Goal: Information Seeking & Learning: Learn about a topic

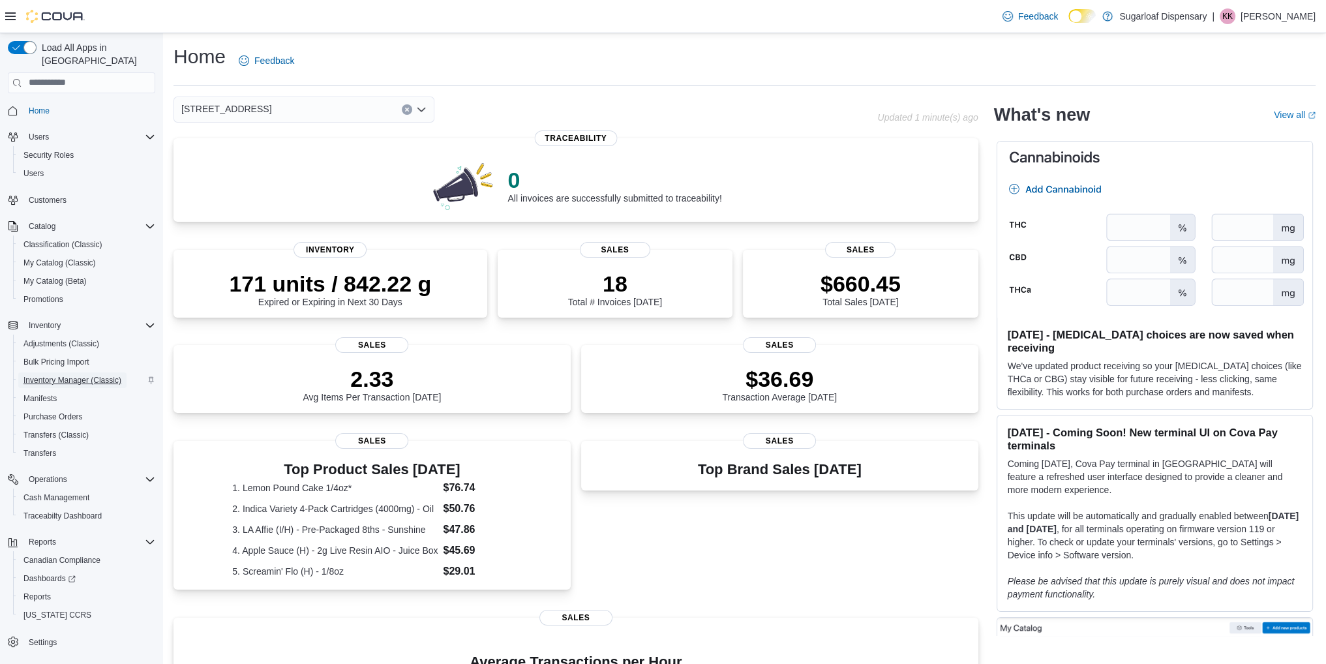
click at [89, 375] on span "Inventory Manager (Classic)" at bounding box center [72, 380] width 98 height 10
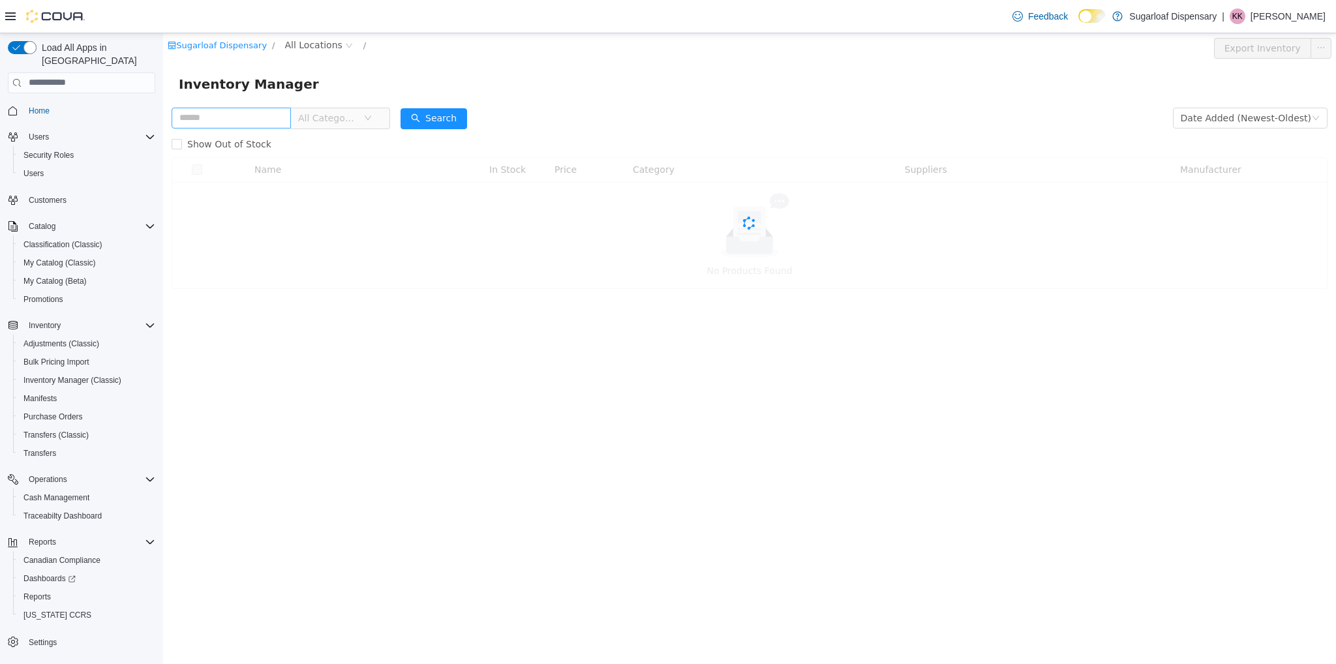
click at [267, 121] on input "text" at bounding box center [231, 117] width 119 height 21
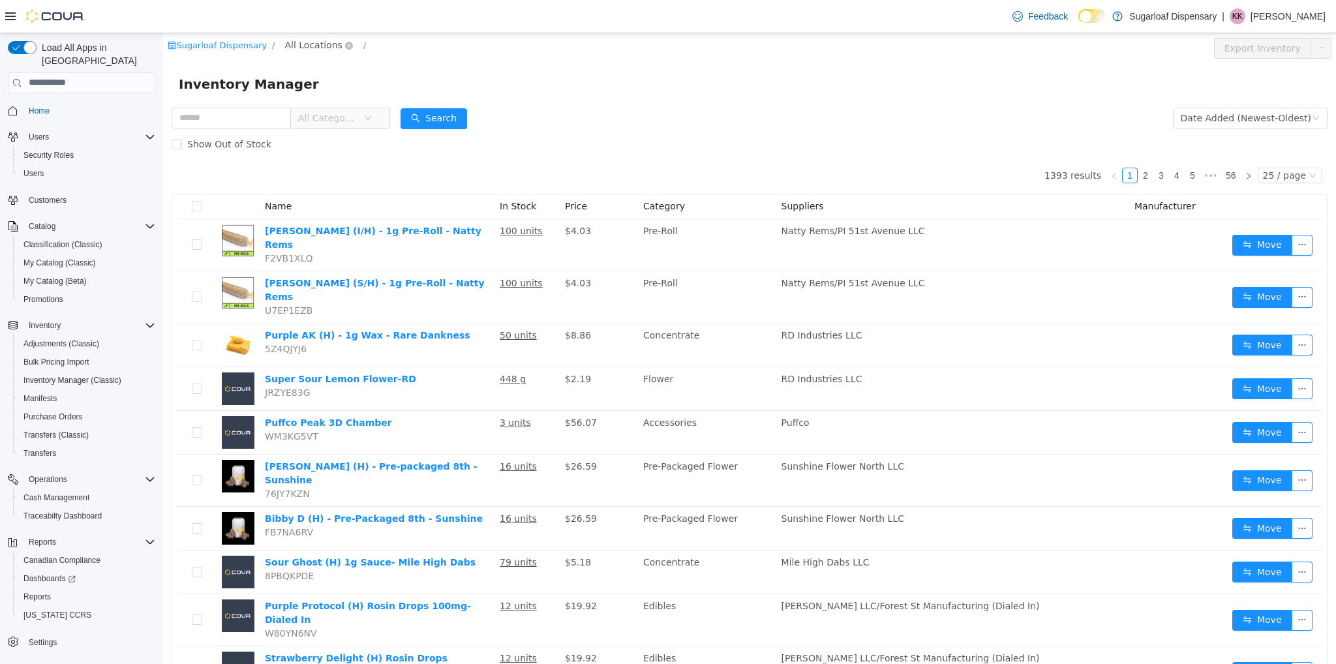
click at [308, 52] on span "All Locations" at bounding box center [319, 45] width 78 height 16
click at [329, 115] on span "[STREET_ADDRESS]" at bounding box center [349, 115] width 91 height 10
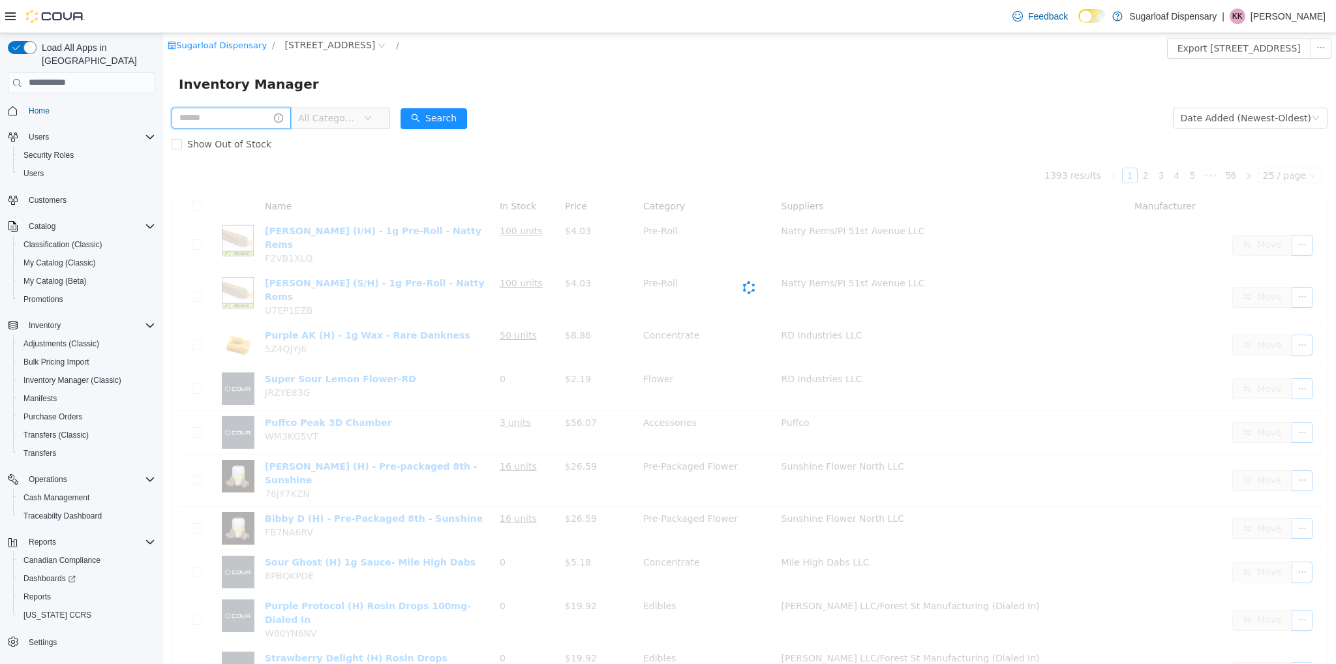
click at [234, 122] on input "text" at bounding box center [231, 117] width 119 height 21
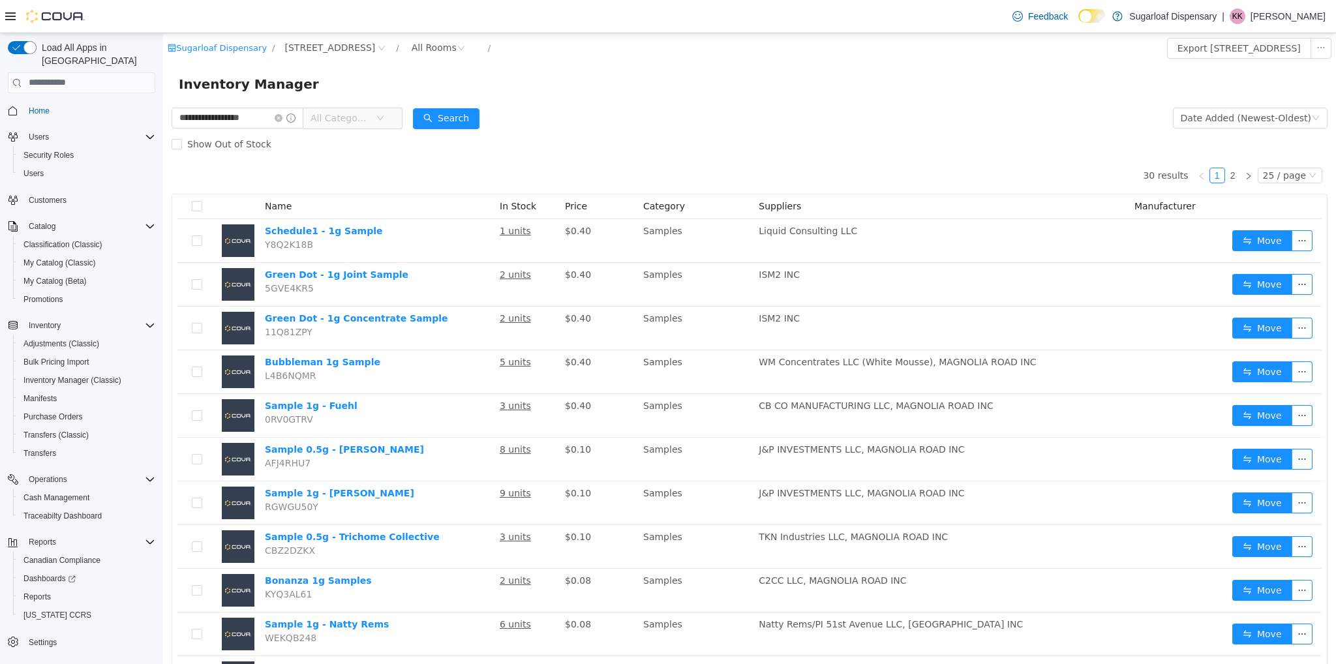
click at [376, 117] on span "All Categories" at bounding box center [342, 118] width 65 height 20
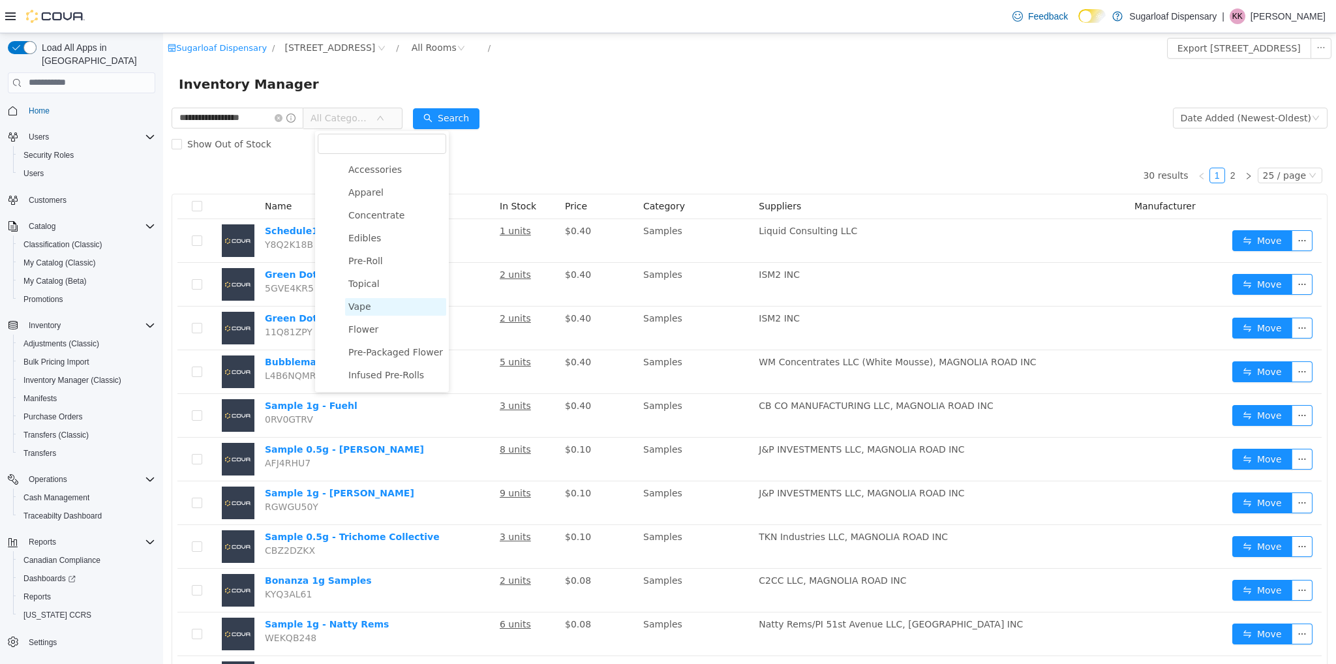
scroll to position [44, 0]
click at [387, 384] on span "Samples" at bounding box center [395, 378] width 101 height 18
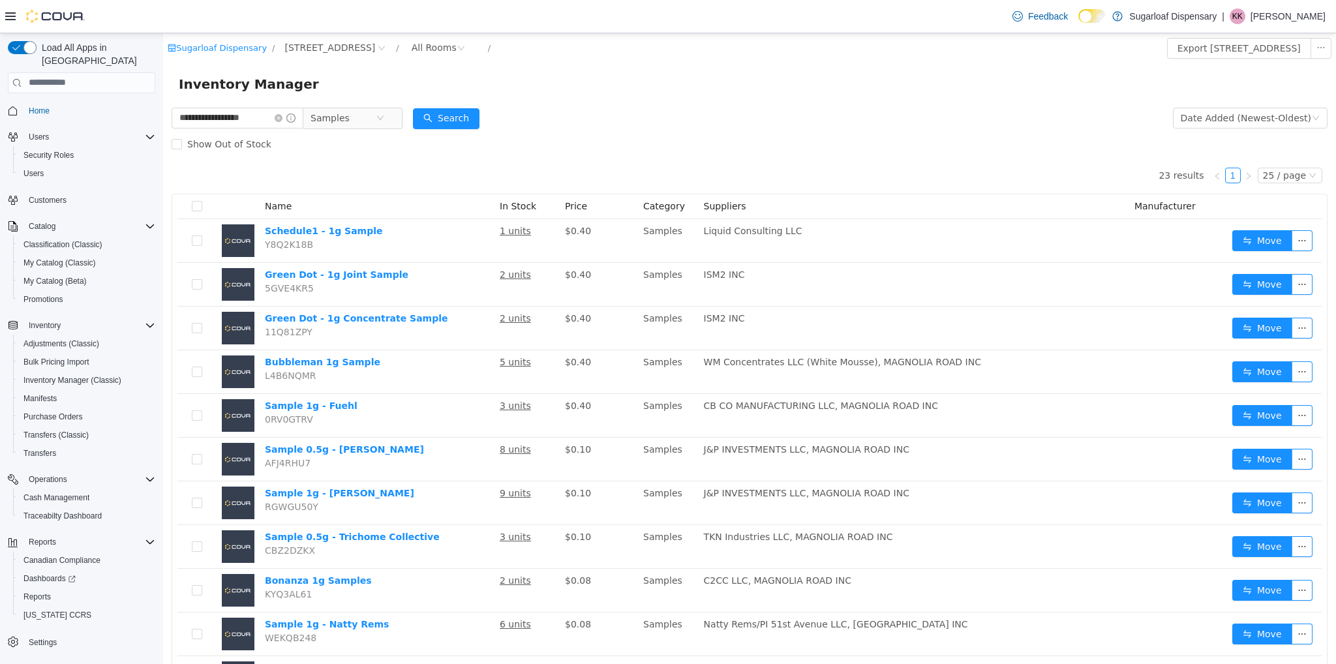
scroll to position [0, 0]
drag, startPoint x: 258, startPoint y: 118, endPoint x: 38, endPoint y: 87, distance: 222.7
click at [163, 87] on html "**********" at bounding box center [749, 348] width 1173 height 631
type input "******"
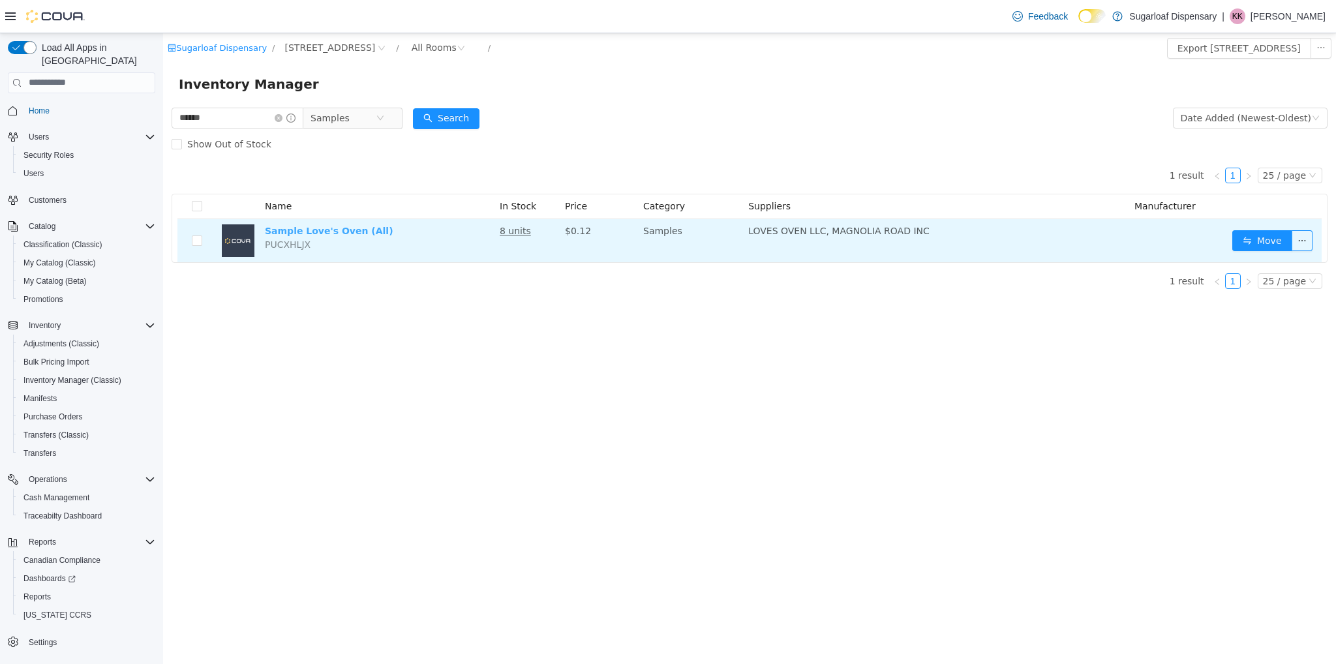
click at [331, 227] on link "Sample Love's Oven (All)" at bounding box center [329, 230] width 129 height 10
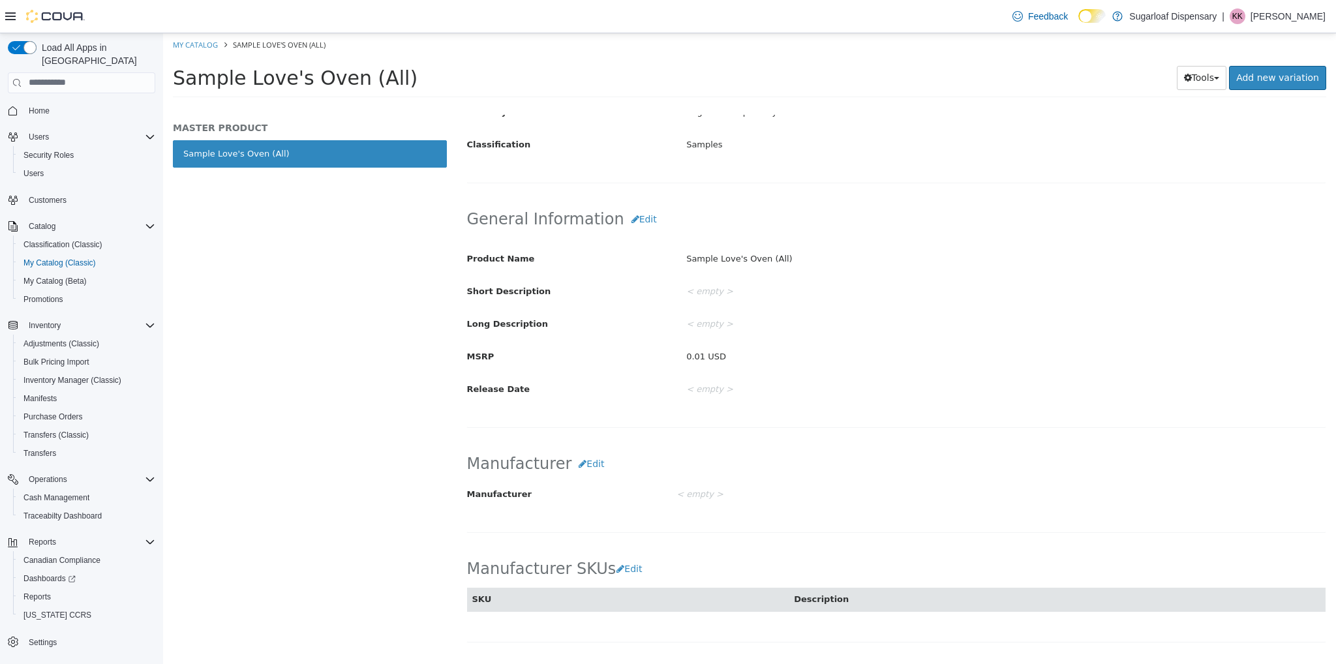
scroll to position [23, 0]
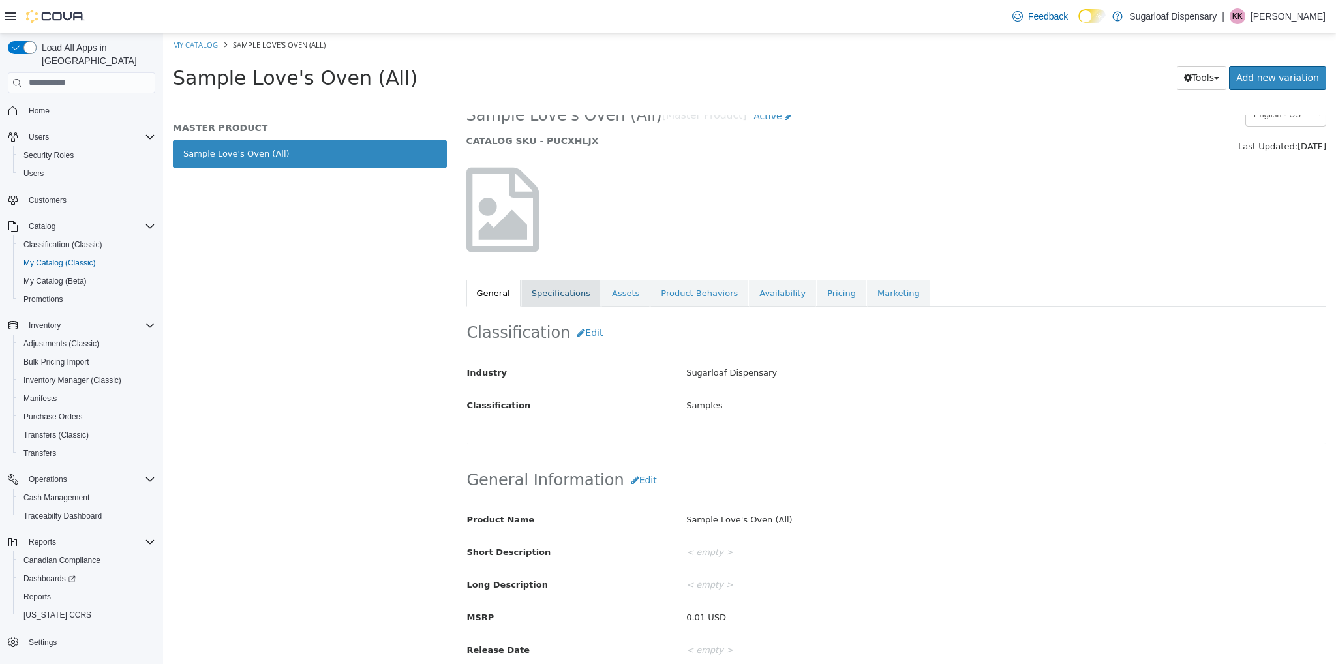
click at [541, 288] on link "Specifications" at bounding box center [561, 292] width 80 height 27
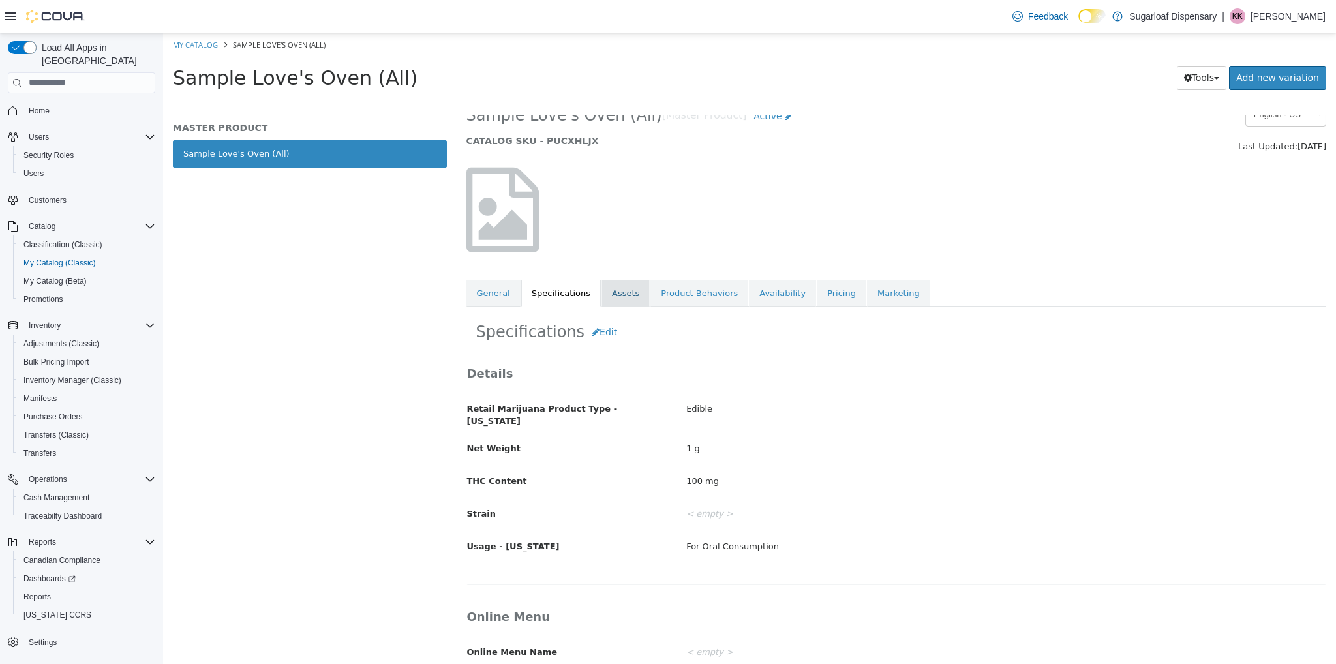
click at [626, 291] on link "Assets" at bounding box center [625, 292] width 48 height 27
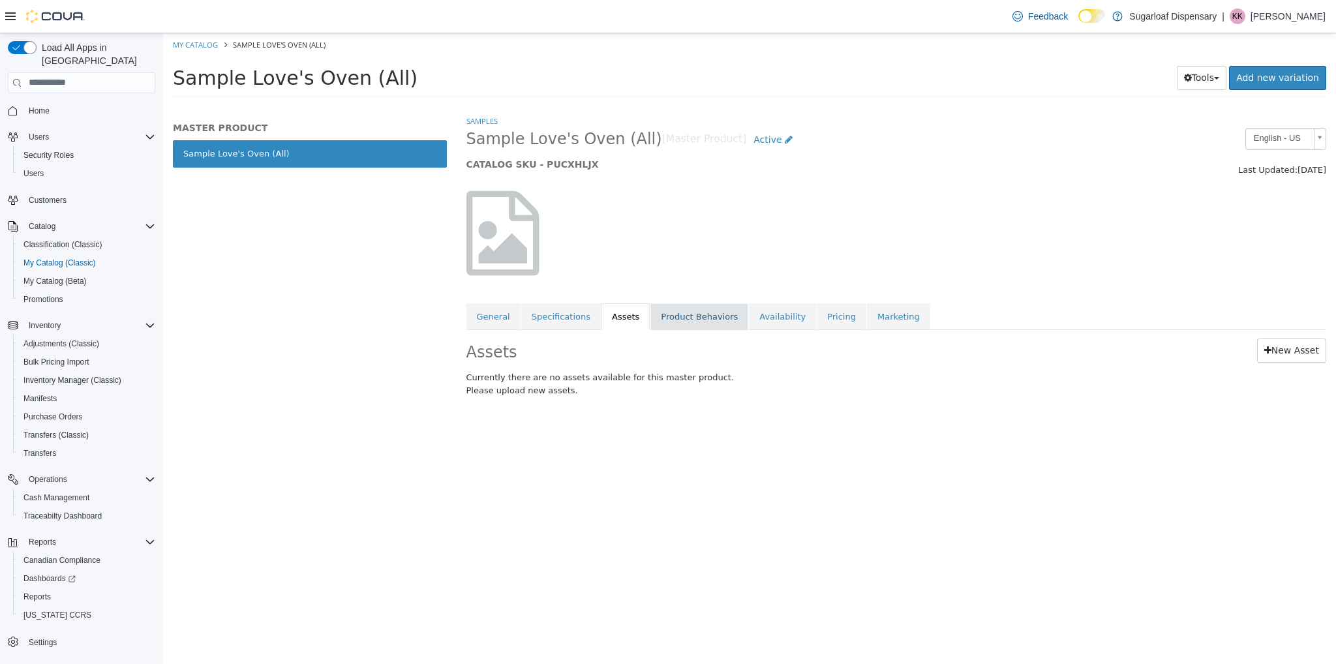
click at [651, 314] on link "Product Behaviors" at bounding box center [699, 316] width 98 height 27
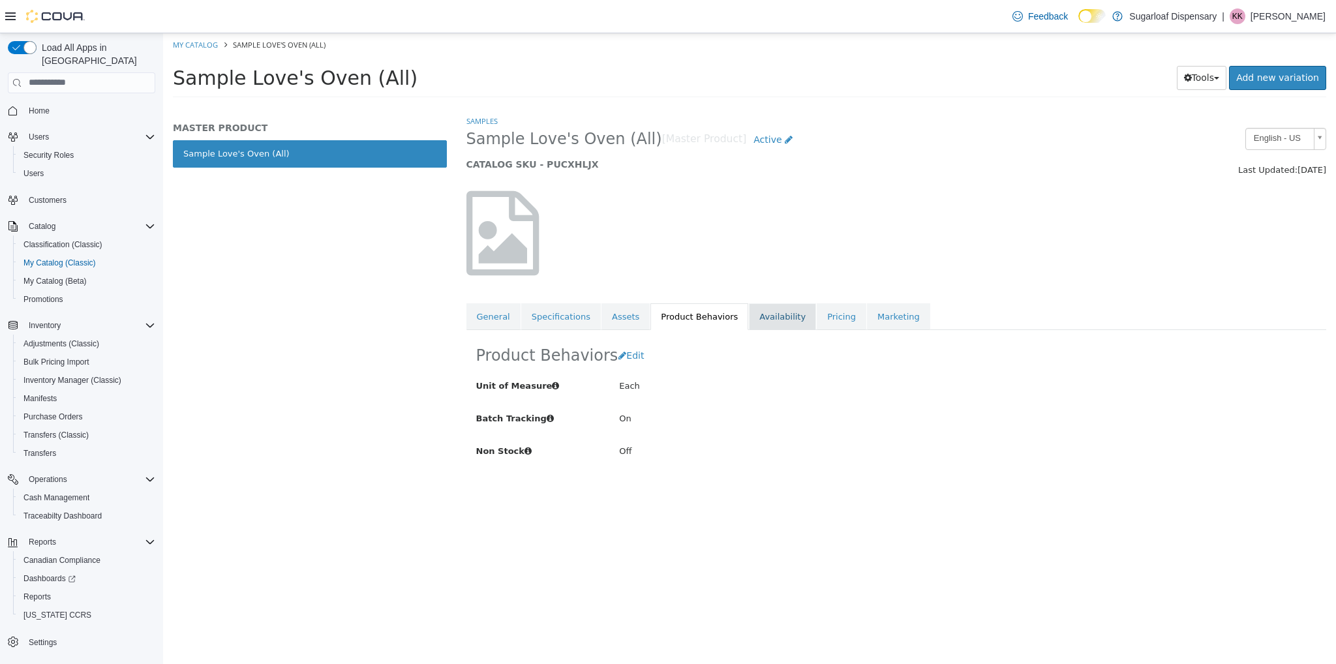
click at [774, 314] on link "Availability" at bounding box center [782, 316] width 67 height 27
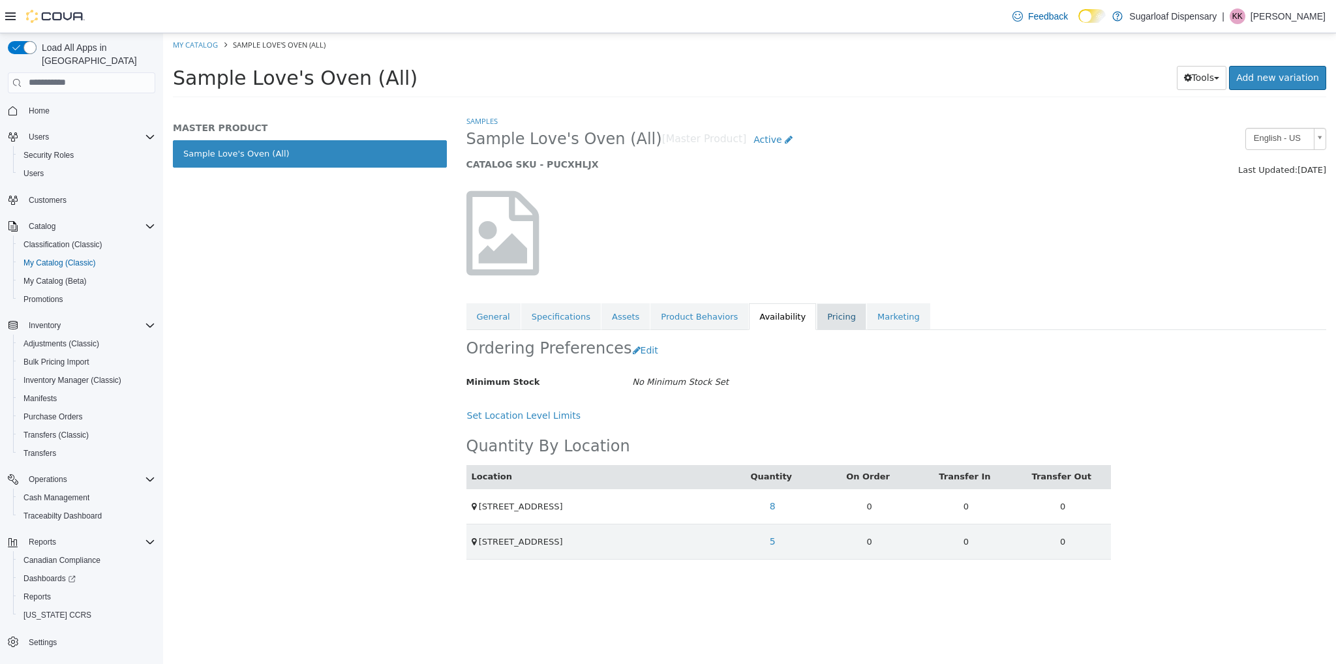
click at [817, 318] on link "Pricing" at bounding box center [842, 316] width 50 height 27
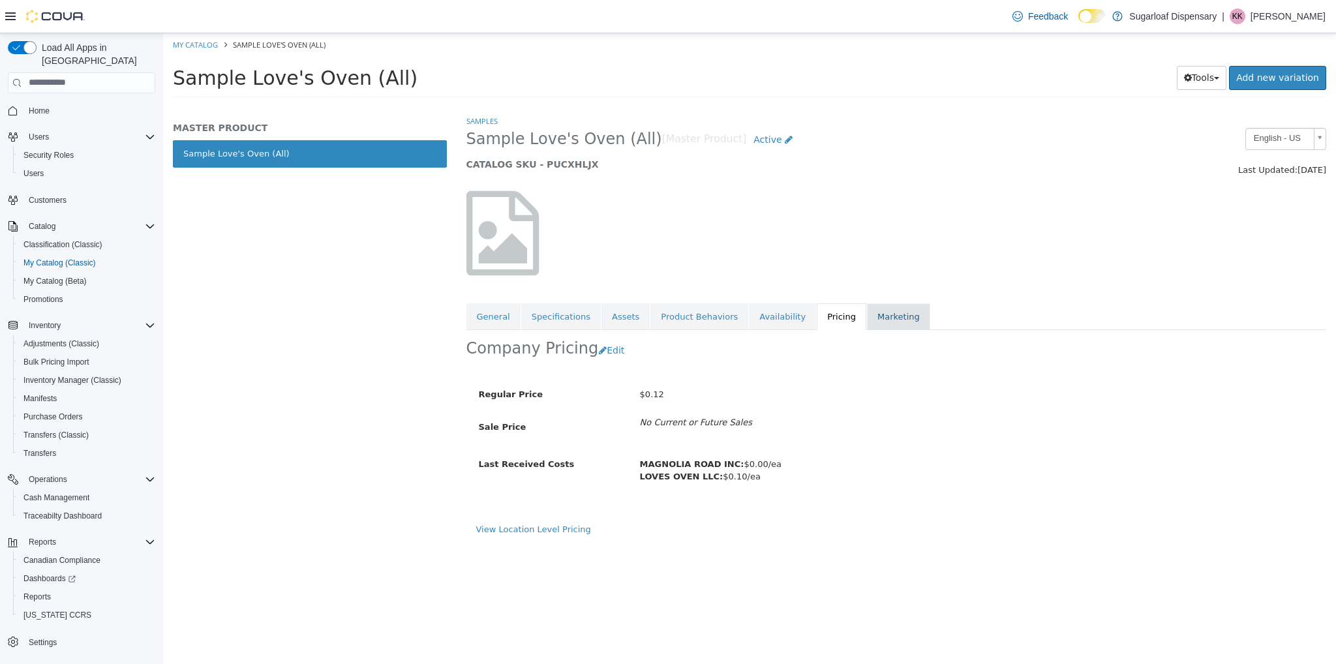
click at [867, 322] on link "Marketing" at bounding box center [898, 316] width 63 height 27
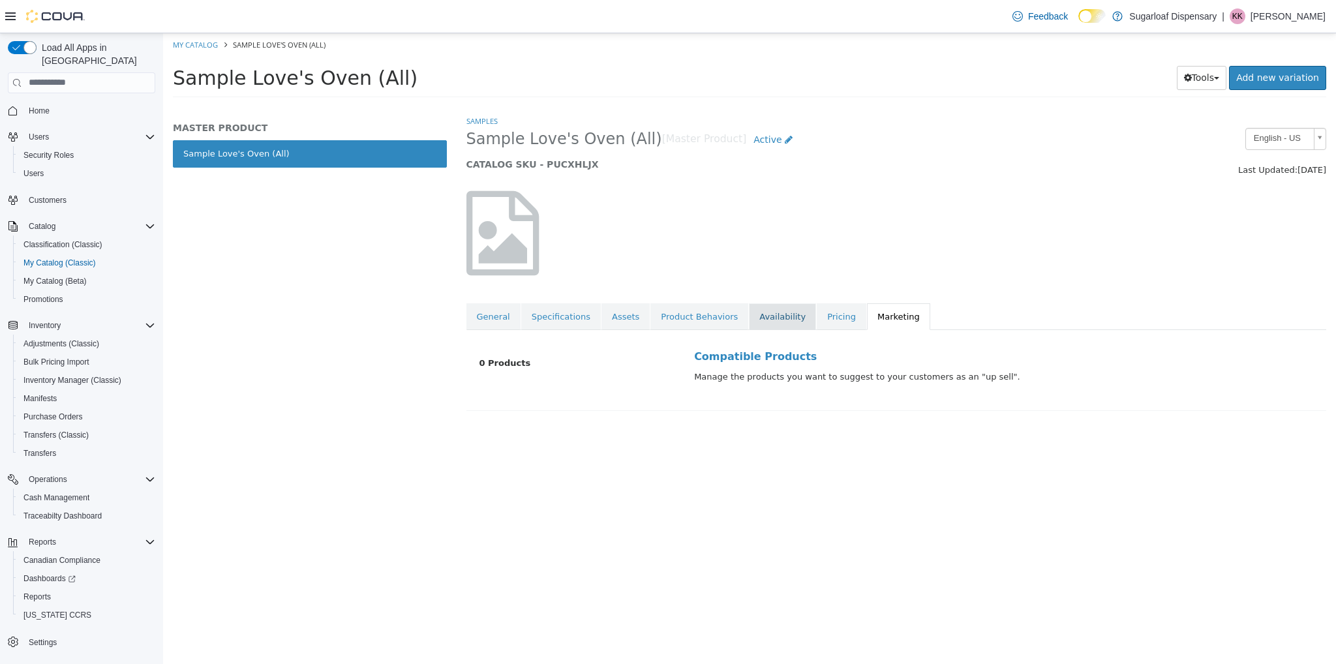
click at [758, 320] on link "Availability" at bounding box center [782, 316] width 67 height 27
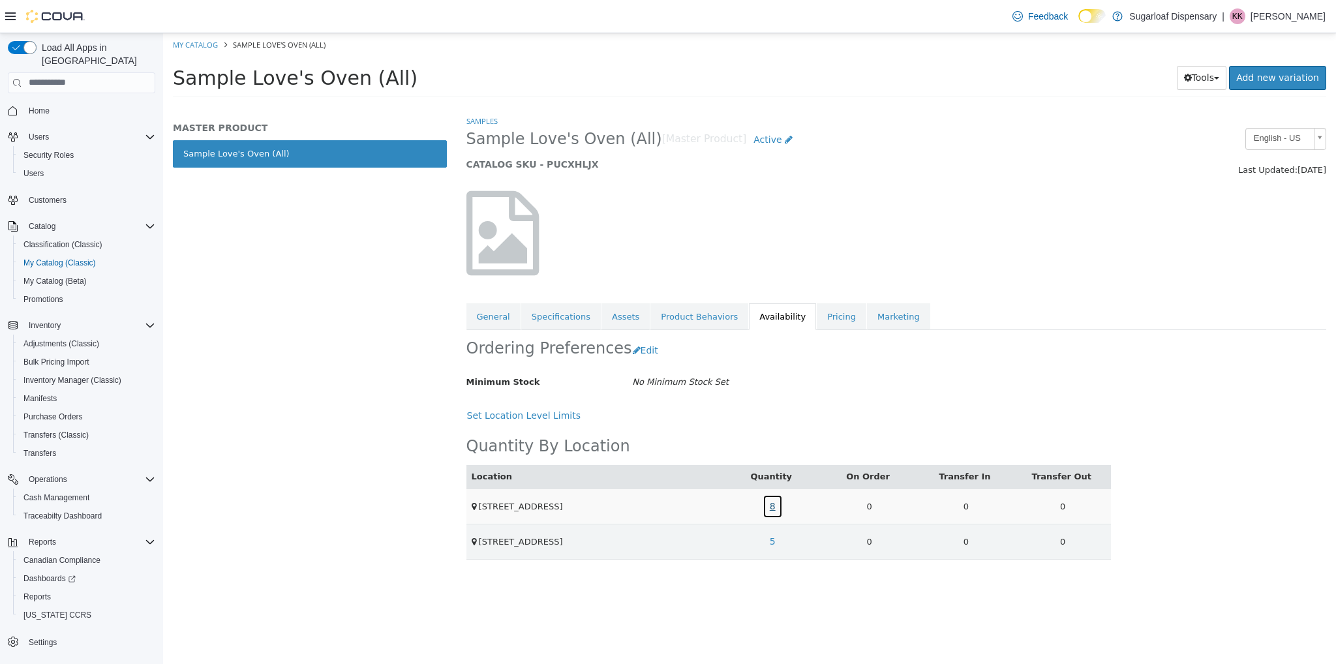
click at [773, 502] on link "8" at bounding box center [773, 506] width 20 height 24
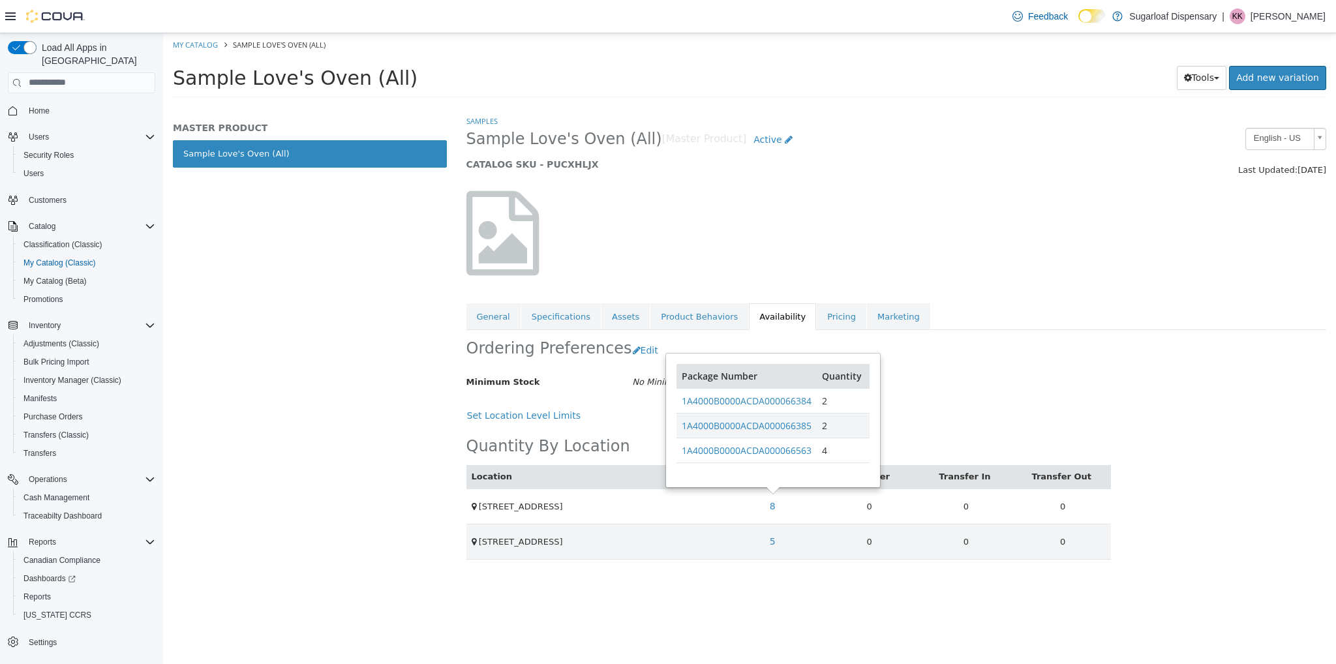
click at [208, 51] on ol "My Catalog Sample Love's Oven (All)" at bounding box center [749, 44] width 1173 height 23
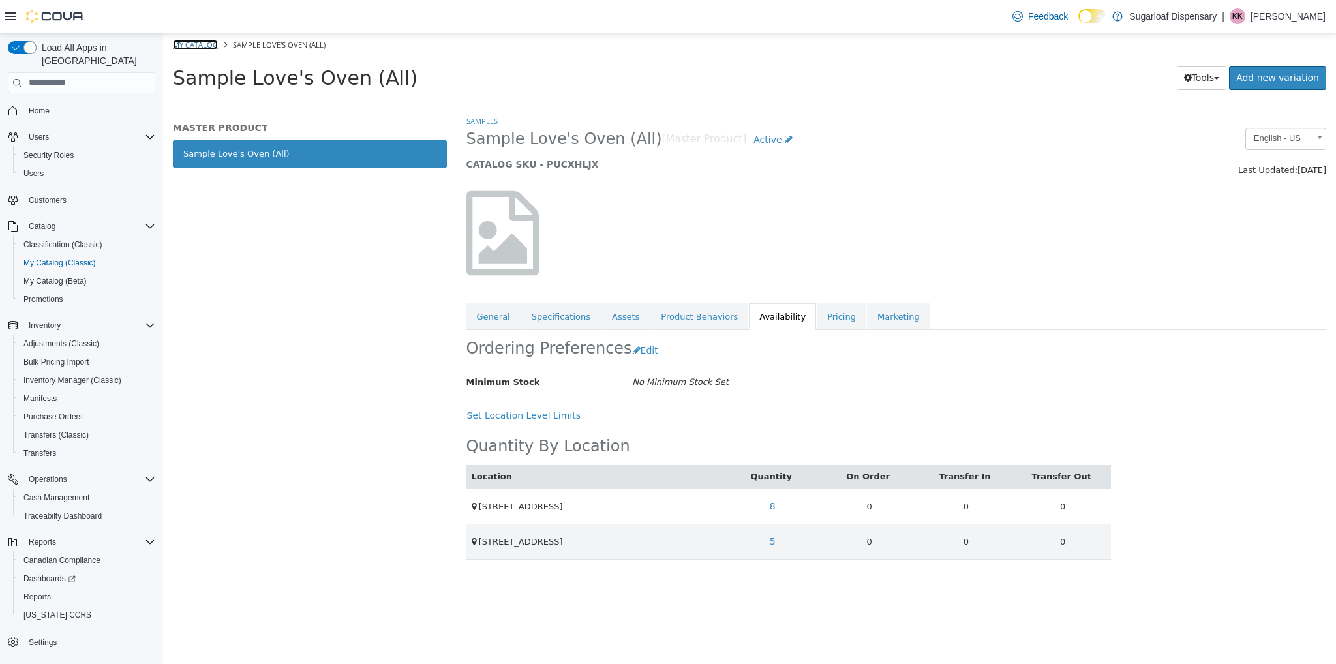
click at [208, 48] on link "My Catalog" at bounding box center [195, 44] width 45 height 10
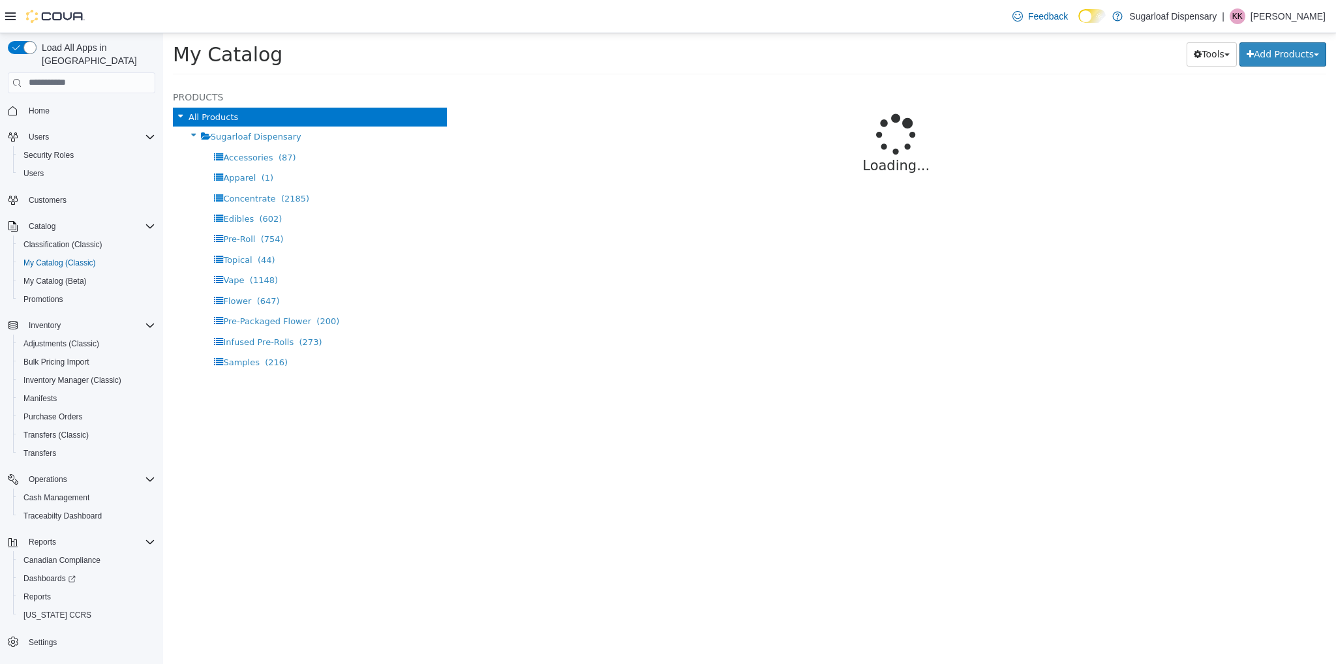
select select "**********"
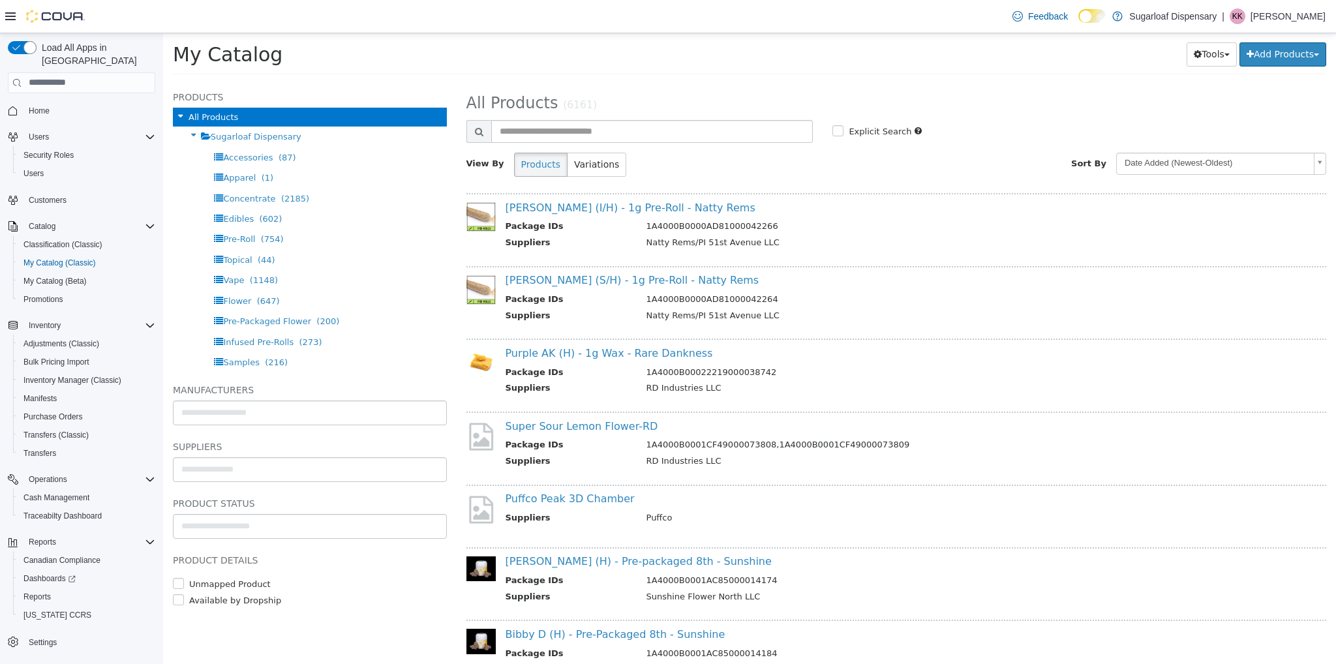
click at [498, 46] on h1 "My Catalog" at bounding box center [419, 53] width 492 height 25
